Goal: Information Seeking & Learning: Learn about a topic

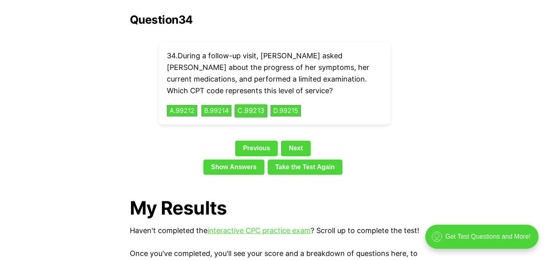
click at [257, 104] on button "C . 99213" at bounding box center [251, 110] width 33 height 12
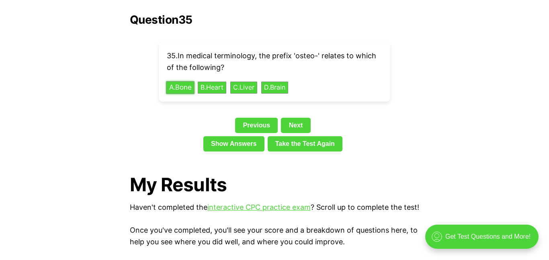
click at [187, 81] on button "A . Bone" at bounding box center [180, 87] width 28 height 12
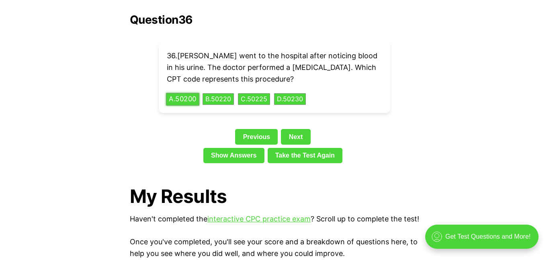
click at [186, 93] on button "A . 50200" at bounding box center [182, 99] width 33 height 12
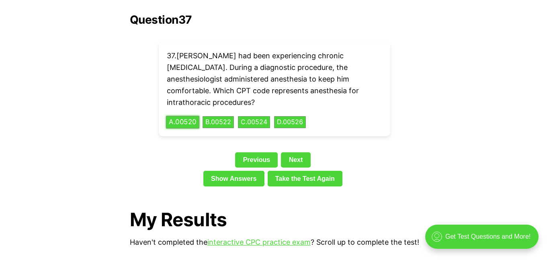
click at [180, 116] on button "A . 00520" at bounding box center [182, 122] width 33 height 12
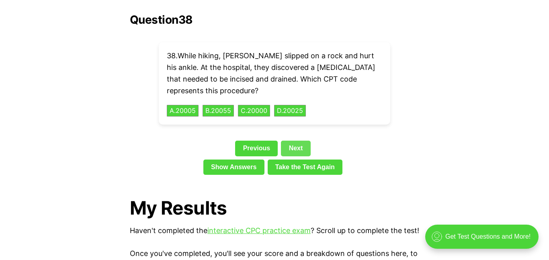
click at [292, 141] on link "Next" at bounding box center [295, 148] width 29 height 15
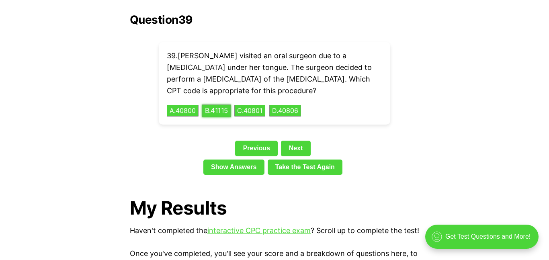
click at [221, 104] on button "B . 41115" at bounding box center [216, 110] width 29 height 12
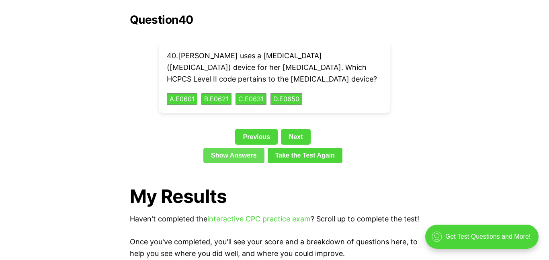
click at [230, 148] on link "Show Answers" at bounding box center [233, 155] width 61 height 15
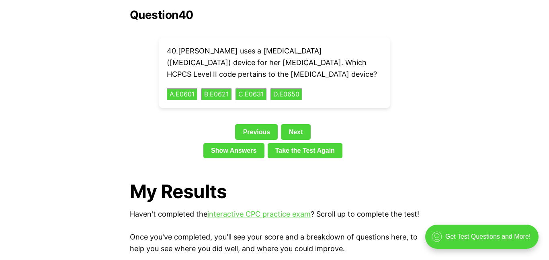
scroll to position [1835, 0]
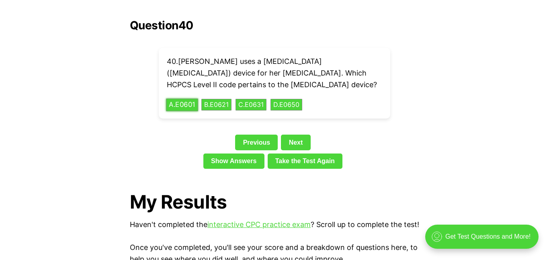
click at [186, 98] on button "A . E0601" at bounding box center [182, 104] width 32 height 12
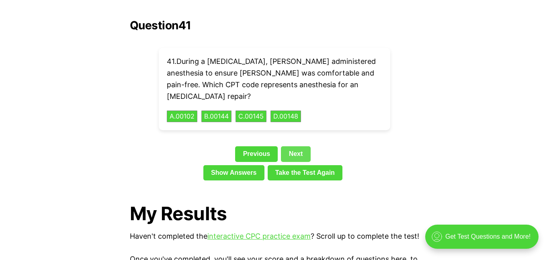
click at [302, 146] on link "Next" at bounding box center [295, 153] width 29 height 15
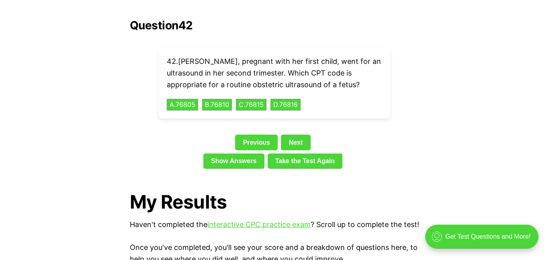
click at [325, 108] on div "Question 42 42 . [PERSON_NAME], pregnant with her first child, went for an ultr…" at bounding box center [274, 95] width 289 height 153
